Goal: Information Seeking & Learning: Check status

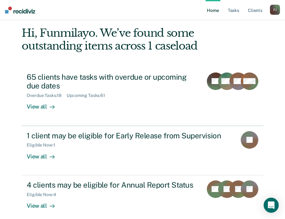
scroll to position [31, 0]
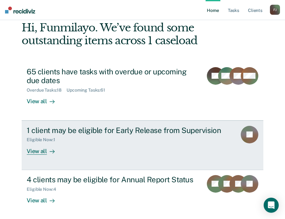
click at [30, 153] on div "View all" at bounding box center [44, 149] width 35 height 12
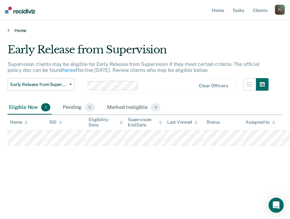
click at [8, 30] on icon at bounding box center [9, 30] width 2 height 5
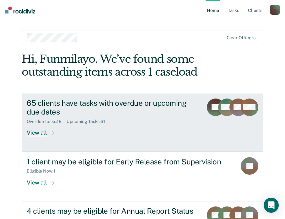
scroll to position [57, 0]
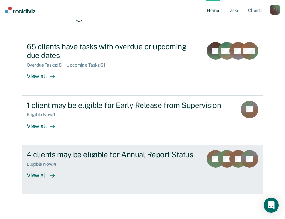
click at [35, 175] on div "View all" at bounding box center [44, 173] width 35 height 12
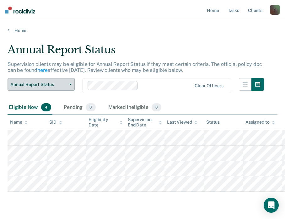
click at [71, 84] on icon "button" at bounding box center [70, 84] width 3 height 1
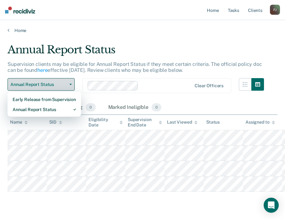
click at [71, 84] on icon "button" at bounding box center [70, 84] width 3 height 1
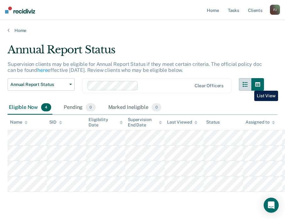
click at [248, 86] on icon "button" at bounding box center [245, 84] width 5 height 5
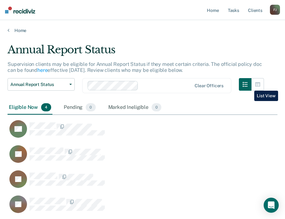
scroll to position [170, 265]
click at [260, 85] on icon "button" at bounding box center [257, 84] width 5 height 4
